Goal: Task Accomplishment & Management: Use online tool/utility

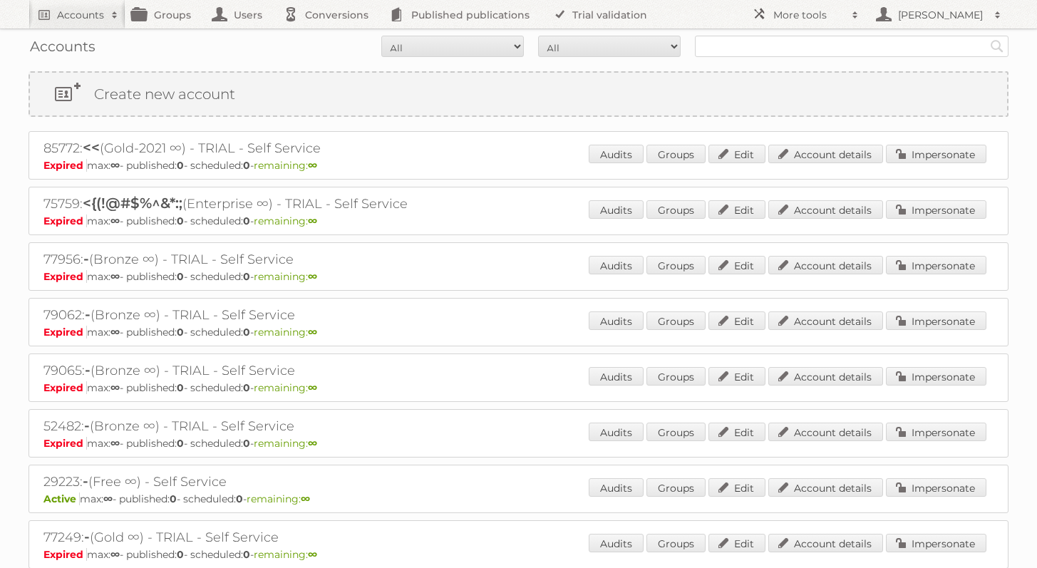
click at [801, 50] on input "text" at bounding box center [852, 46] width 314 height 21
type input "alcampo"
click at [986, 36] on input "Search" at bounding box center [996, 46] width 21 height 21
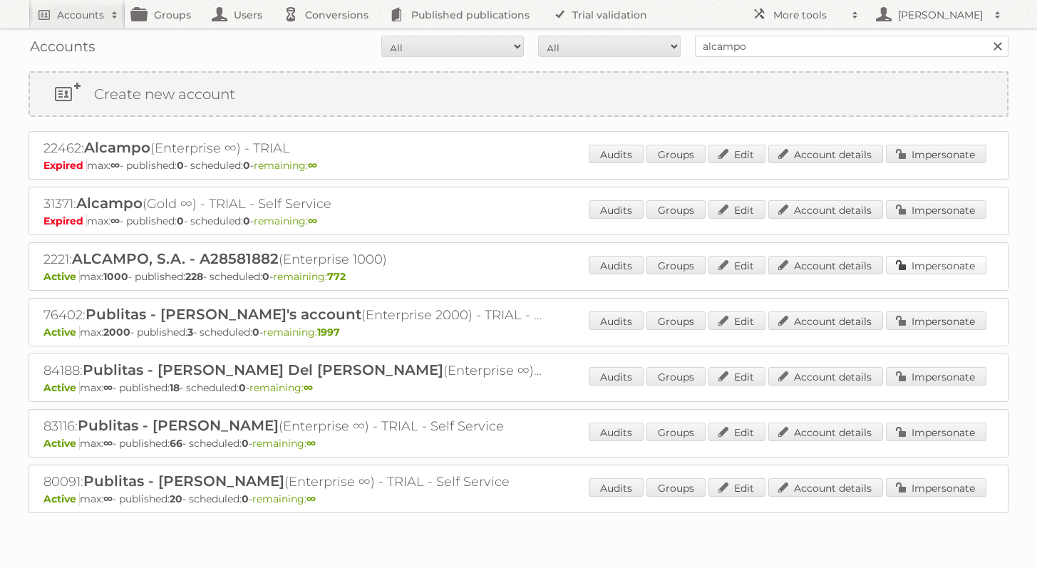
click at [938, 260] on link "Impersonate" at bounding box center [936, 265] width 100 height 19
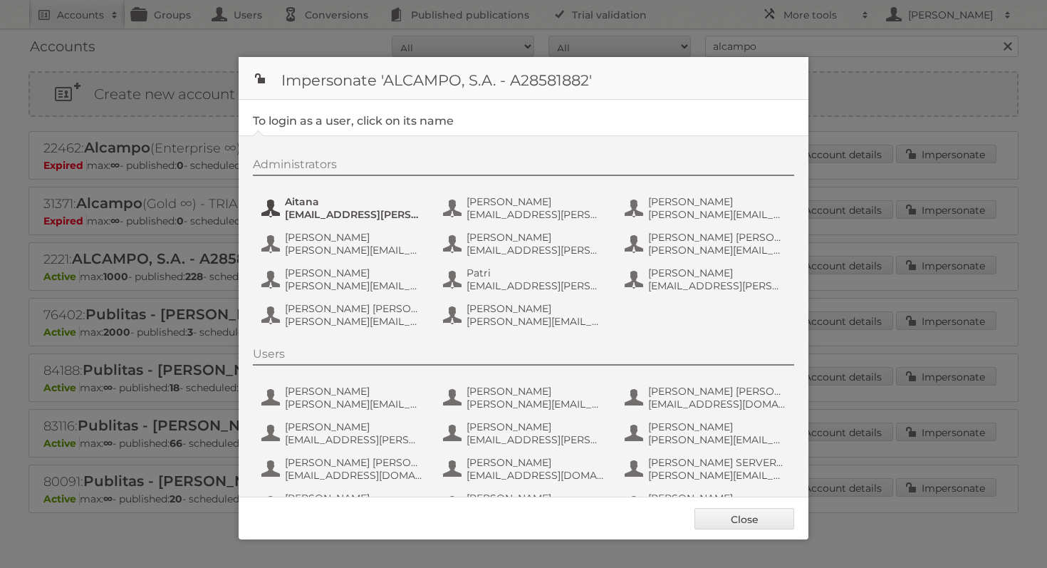
click at [349, 219] on span "[EMAIL_ADDRESS][PERSON_NAME][DOMAIN_NAME]" at bounding box center [354, 214] width 138 height 13
